Goal: Browse casually: Explore the website without a specific task or goal

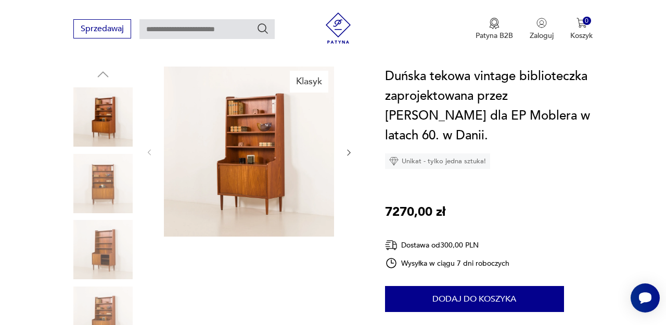
scroll to position [114, 0]
click at [348, 153] on icon "button" at bounding box center [348, 152] width 8 height 8
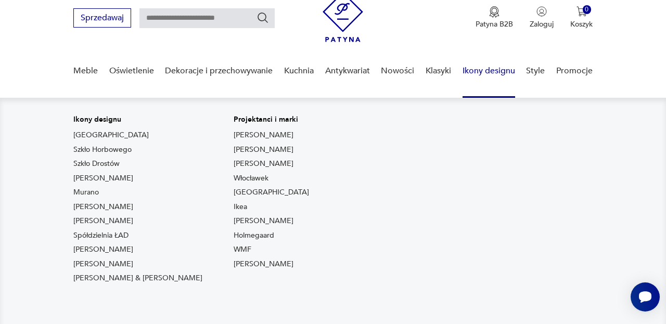
scroll to position [67, 0]
